Goal: Information Seeking & Learning: Find specific page/section

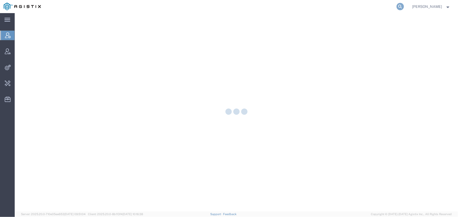
click at [404, 6] on icon at bounding box center [399, 6] width 7 height 7
click at [262, 10] on input "search" at bounding box center [316, 6] width 159 height 13
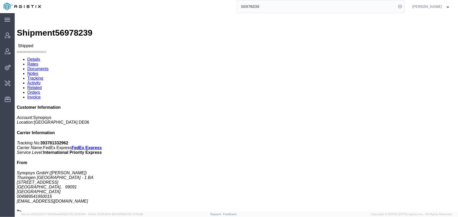
click link "Notes"
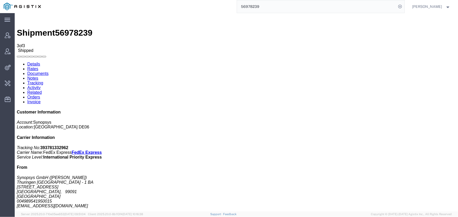
drag, startPoint x: 275, startPoint y: 8, endPoint x: 199, endPoint y: 6, distance: 75.3
click at [201, 6] on div "56978239" at bounding box center [225, 6] width 360 height 13
paste input "64676"
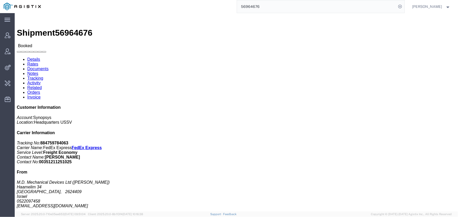
click b "884759784063"
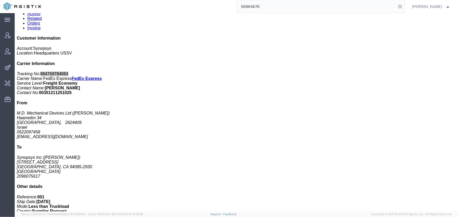
scroll to position [71, 0]
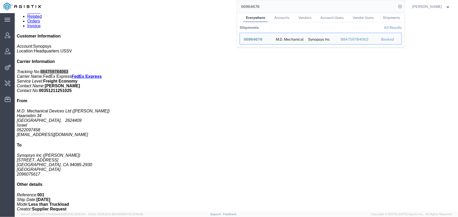
drag, startPoint x: 272, startPoint y: 4, endPoint x: 212, endPoint y: 5, distance: 59.8
click at [212, 5] on div "56964676 Everywhere Accounts Vendors Account Users Vendor Users Shipments Shipm…" at bounding box center [225, 6] width 360 height 13
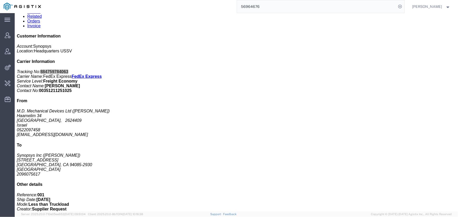
paste input "Woodfield"
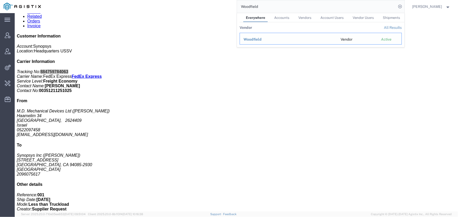
click at [261, 40] on span "Woodfield" at bounding box center [252, 39] width 18 height 4
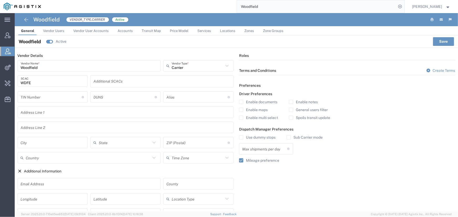
click at [124, 29] on span "Accounts" at bounding box center [124, 31] width 15 height 4
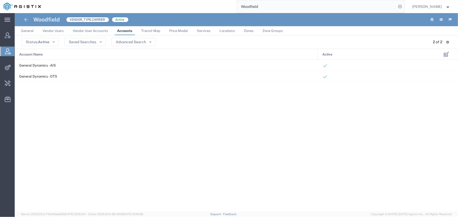
click at [58, 30] on span "Vendor Users" at bounding box center [52, 31] width 21 height 4
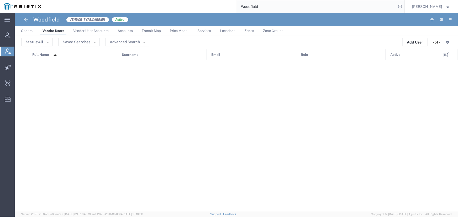
click at [123, 29] on span "Accounts" at bounding box center [124, 31] width 15 height 4
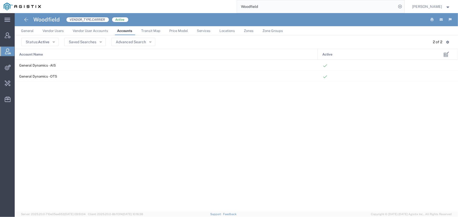
click at [92, 29] on span "Vendor User Accounts" at bounding box center [90, 31] width 35 height 4
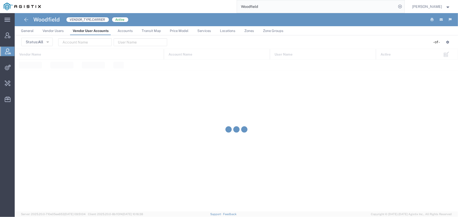
click at [124, 30] on span "Accounts" at bounding box center [124, 31] width 15 height 4
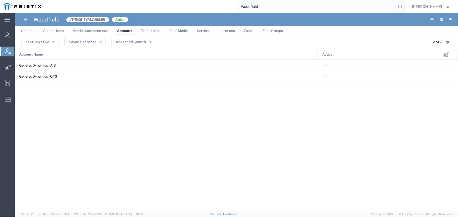
click at [146, 29] on span "Transit Map" at bounding box center [150, 31] width 19 height 4
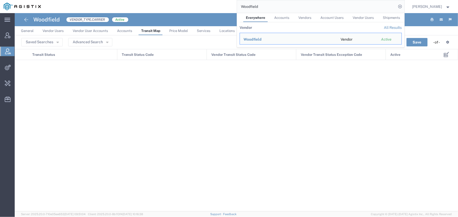
drag, startPoint x: 278, startPoint y: 5, endPoint x: 172, endPoint y: 10, distance: 105.8
click at [195, 8] on div "Woodfield Everywhere Accounts Vendors Account Users Vendor Users Shipments Vend…" at bounding box center [225, 6] width 360 height 13
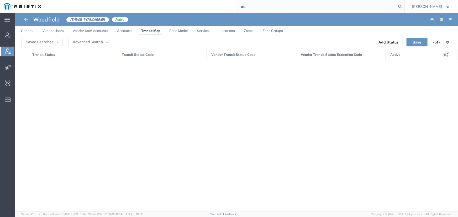
type input "ots"
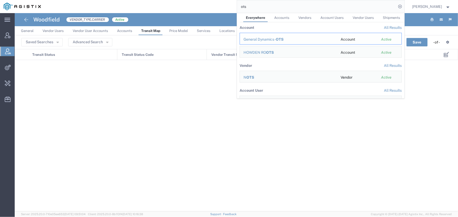
click at [262, 37] on div "General Dynamics - OTS" at bounding box center [288, 40] width 90 height 6
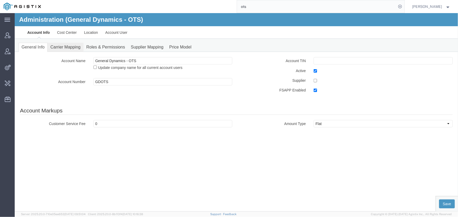
click at [68, 48] on link "Carrier Mapping" at bounding box center [65, 46] width 36 height 9
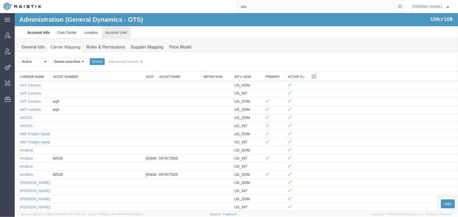
click at [118, 28] on link "Account User" at bounding box center [115, 32] width 29 height 13
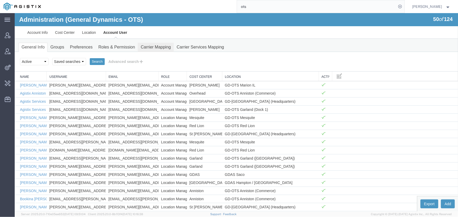
click at [155, 46] on link "Carrier Mapping" at bounding box center [155, 46] width 36 height 9
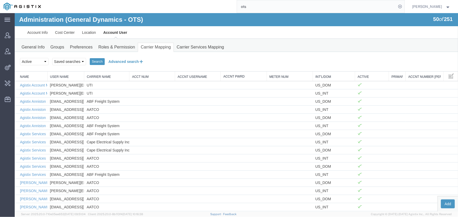
click at [117, 62] on button "Advanced search" at bounding box center [125, 61] width 43 height 9
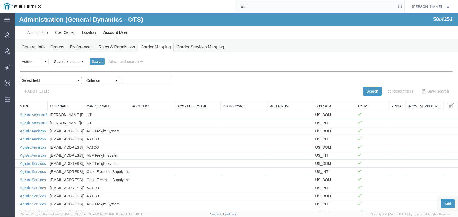
drag, startPoint x: 30, startPoint y: 80, endPoint x: 38, endPoint y: 82, distance: 8.3
click at [30, 80] on select "Select field Accnt Number Alias Accnt Username Acct Num Carrier Name Int'l/Dom …" at bounding box center [51, 80] width 62 height 7
select select "vendorName"
click at [20, 77] on select "Select field Accnt Number Alias Accnt Username Acct Num Carrier Name Int'l/Dom …" at bounding box center [51, 80] width 62 height 7
click at [84, 82] on select "Criterion contains does not contain is is blank is not blank starts with" at bounding box center [101, 80] width 35 height 7
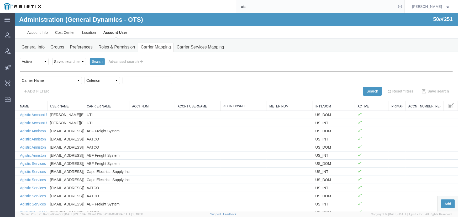
select select "contains"
click at [84, 77] on select "Criterion contains does not contain is is blank is not blank starts with" at bounding box center [101, 80] width 35 height 7
click at [116, 73] on div "personName Name ../../common/searchCriteriaString.xml acctUserName User Name ..…" at bounding box center [236, 83] width 432 height 24
click at [122, 77] on input "text" at bounding box center [147, 80] width 50 height 7
paste input "Woodfield"
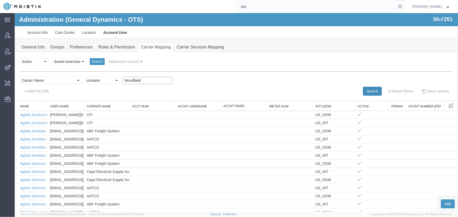
type input "Woodfield"
click at [364, 88] on button "Search" at bounding box center [371, 91] width 19 height 9
